Goal: Task Accomplishment & Management: Manage account settings

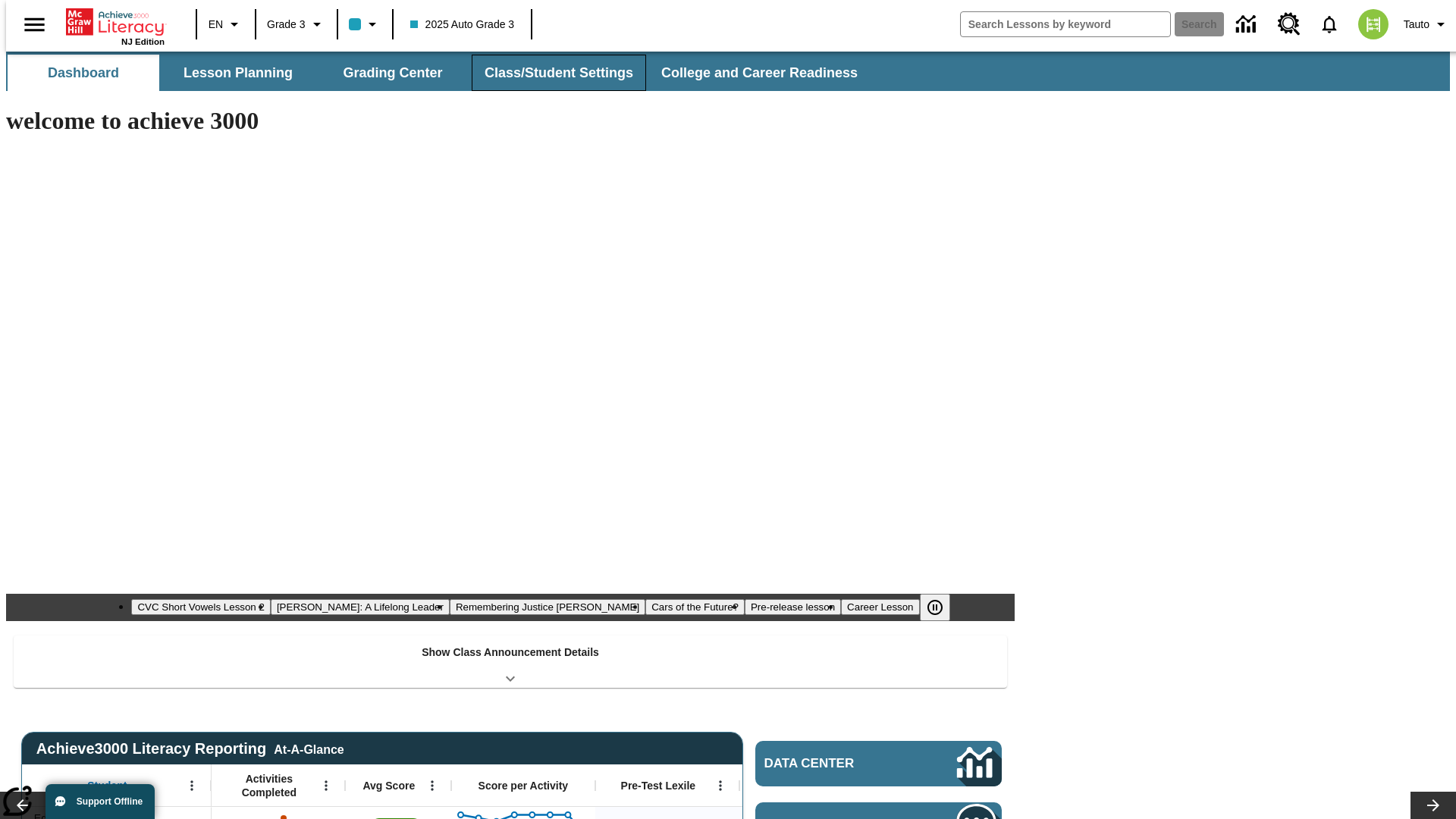
click at [550, 73] on button "Class/Student Settings" at bounding box center [558, 72] width 175 height 36
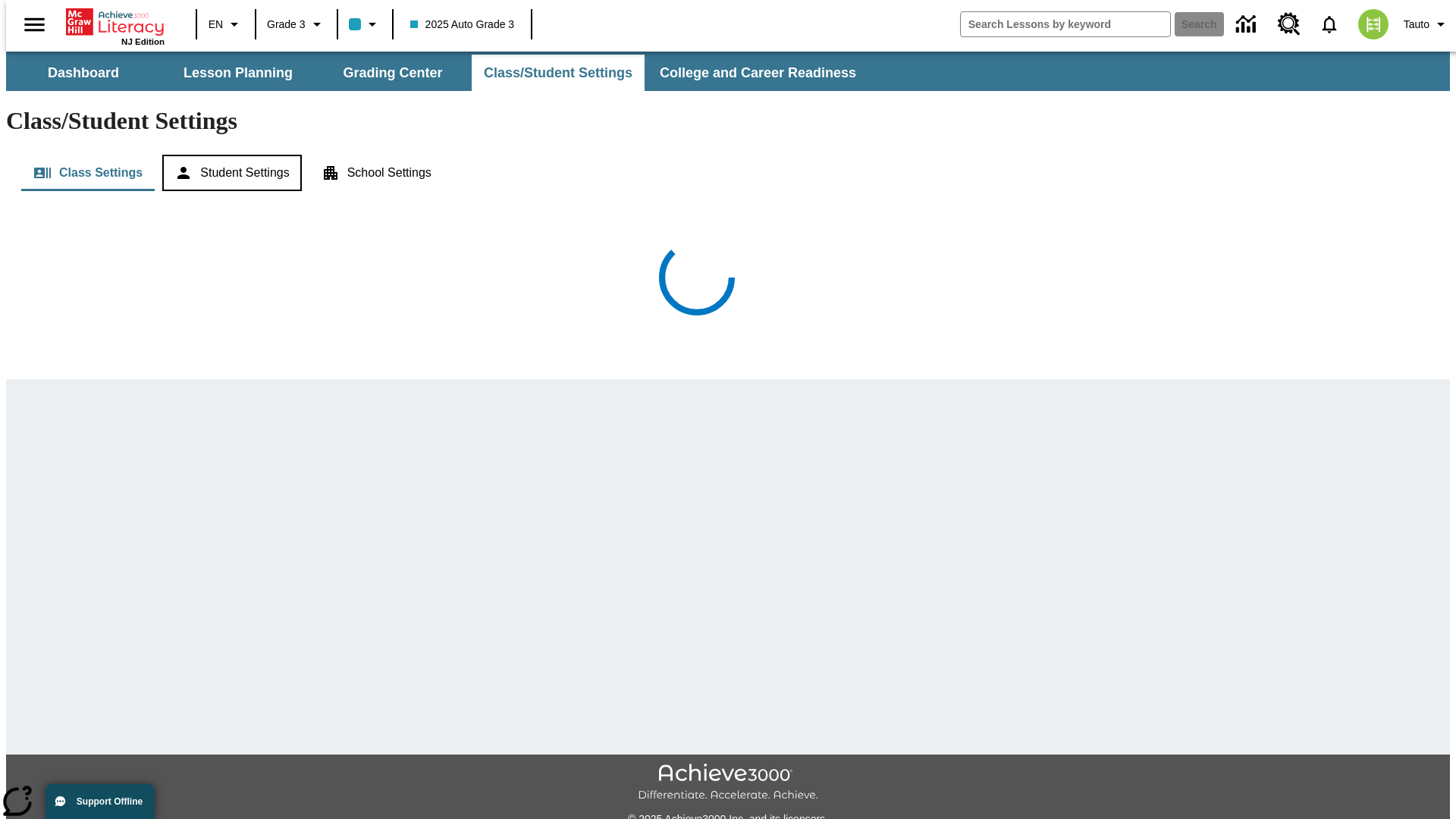
click at [228, 154] on button "Student Settings" at bounding box center [232, 172] width 139 height 36
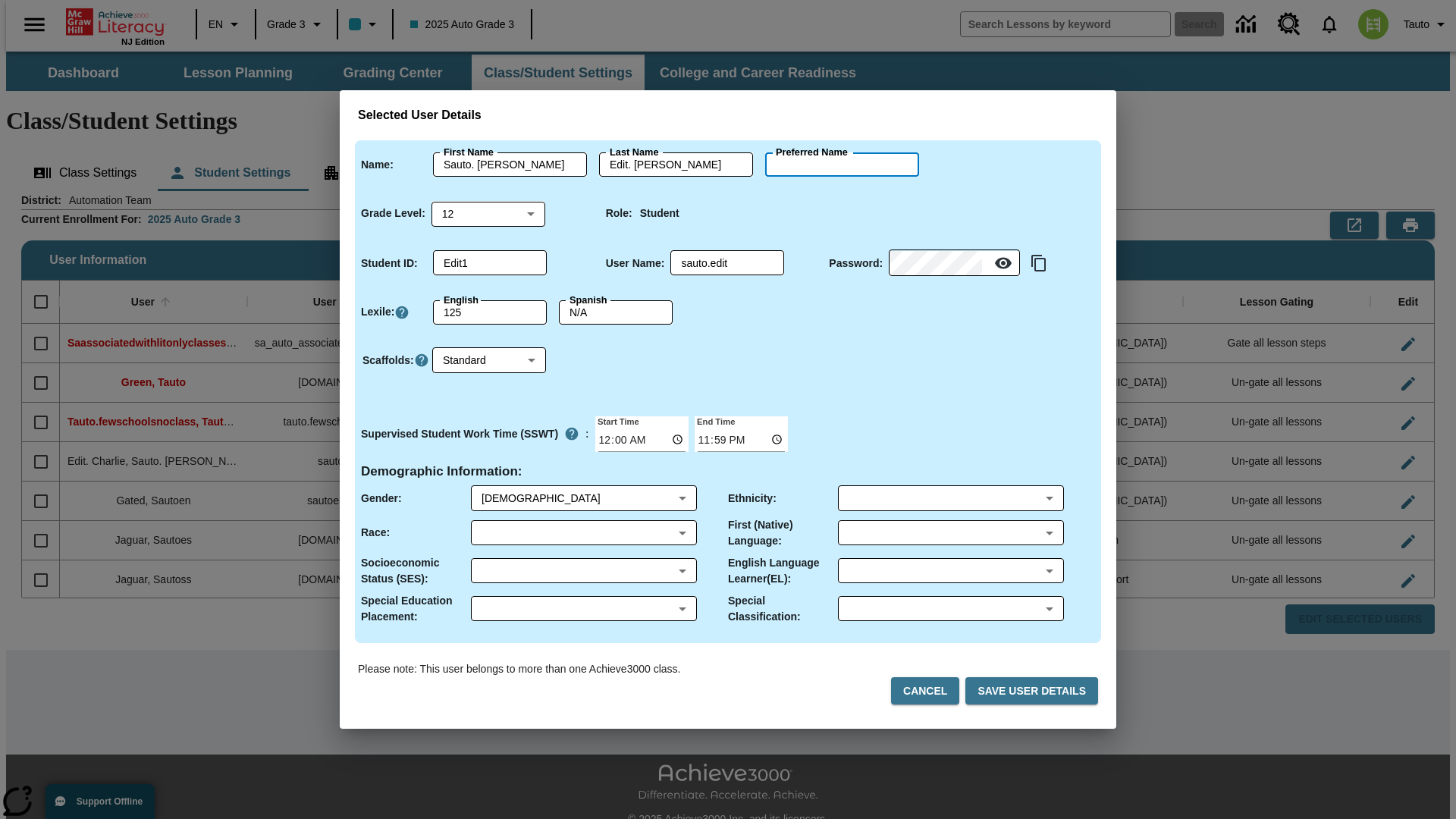
type input "[PERSON_NAME]"
click at [932, 691] on button "Cancel" at bounding box center [925, 691] width 68 height 28
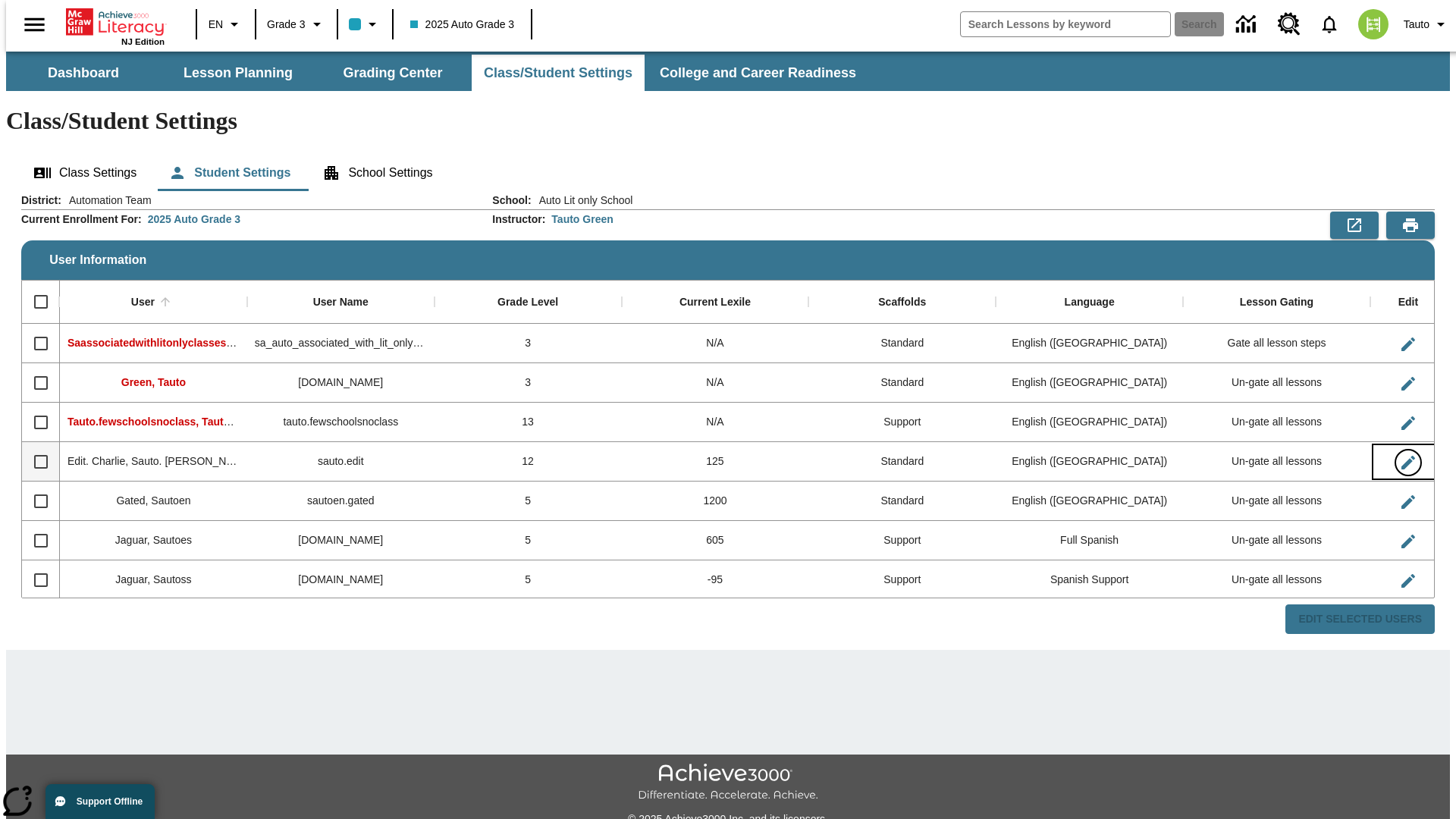
click at [1401, 456] on icon "Edit User" at bounding box center [1408, 463] width 14 height 14
